Goal: Find specific page/section: Find specific page/section

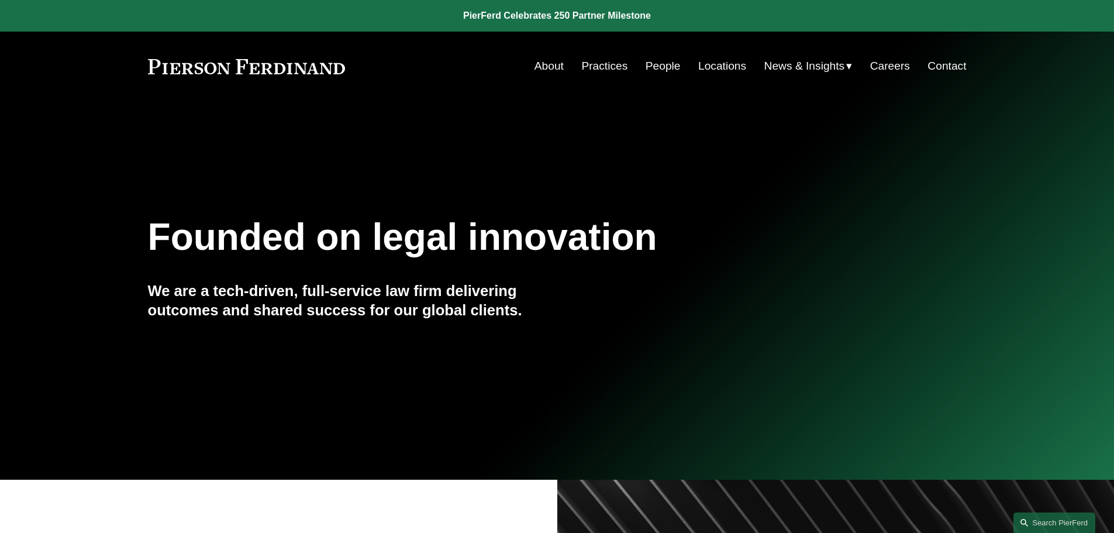
click at [715, 64] on link "Locations" at bounding box center [722, 66] width 48 height 22
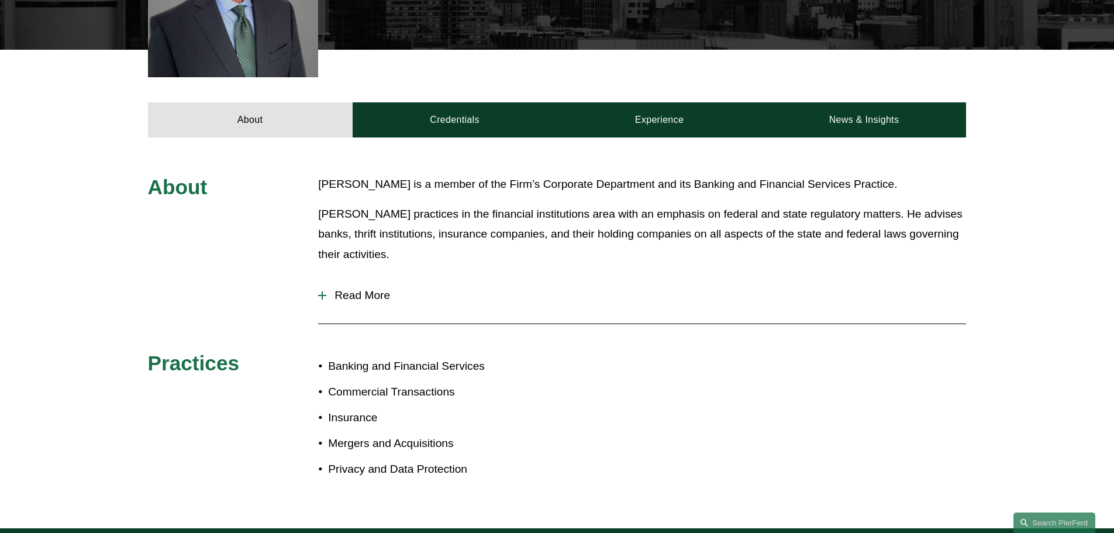
scroll to position [433, 0]
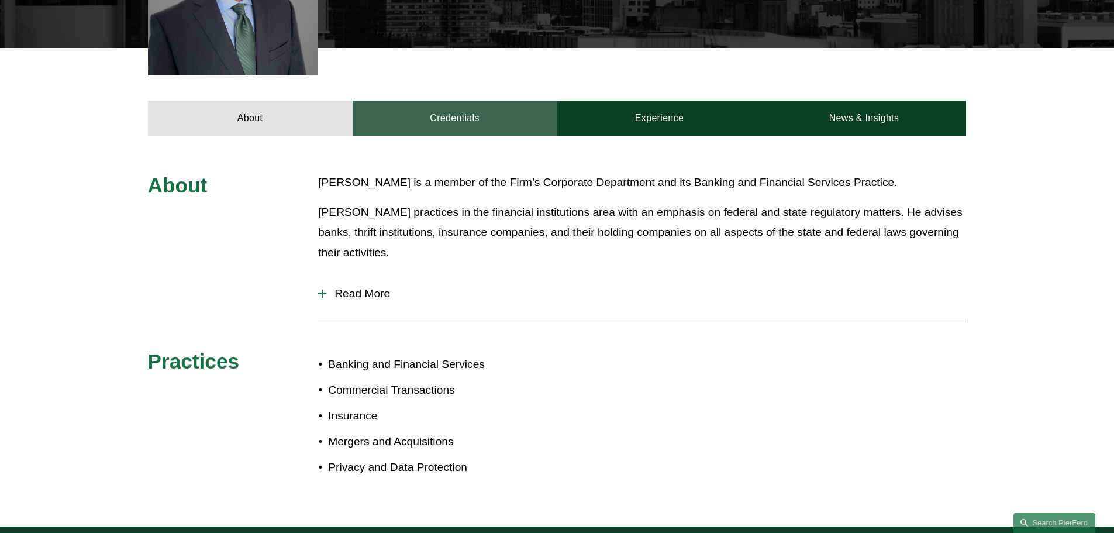
click at [475, 114] on link "Credentials" at bounding box center [455, 118] width 205 height 35
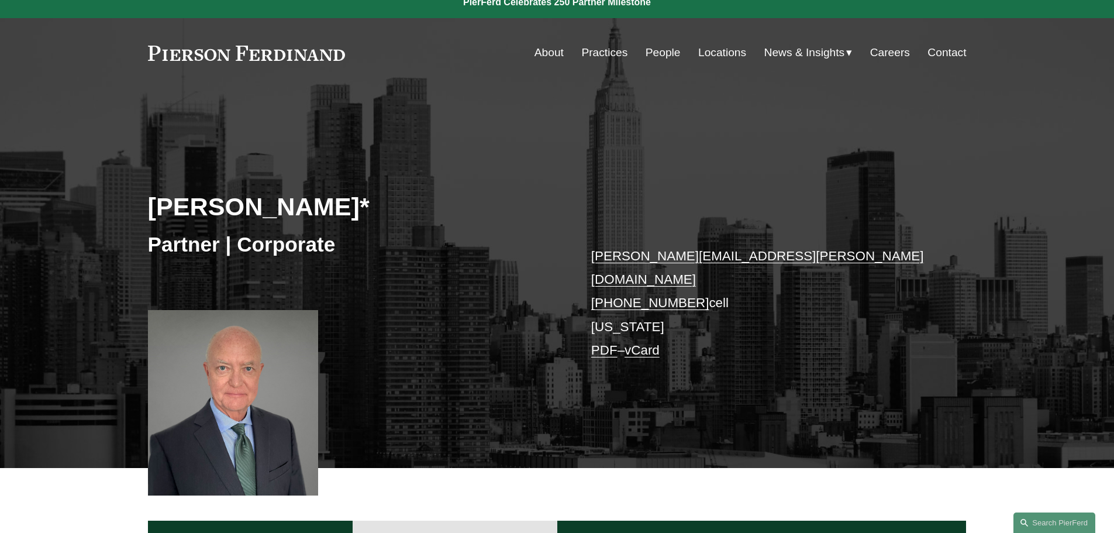
scroll to position [8, 0]
